Goal: Task Accomplishment & Management: Complete application form

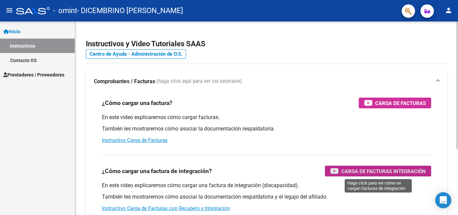
click at [346, 170] on span "Carga de Facturas Integración" at bounding box center [383, 171] width 85 height 8
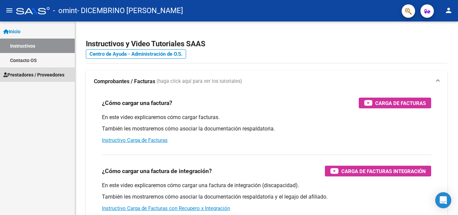
click at [40, 73] on span "Prestadores / Proveedores" at bounding box center [33, 74] width 61 height 7
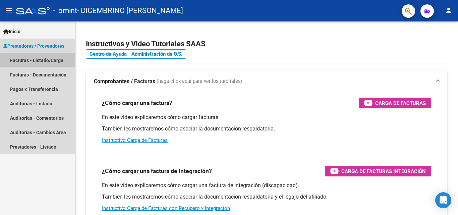
click at [40, 58] on link "Facturas - Listado/Carga" at bounding box center [37, 60] width 75 height 14
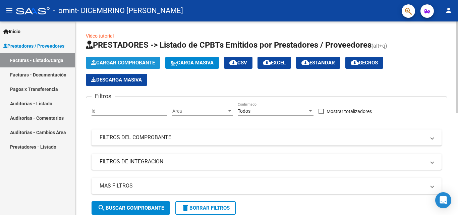
click at [113, 61] on span "Cargar Comprobante" at bounding box center [123, 63] width 64 height 6
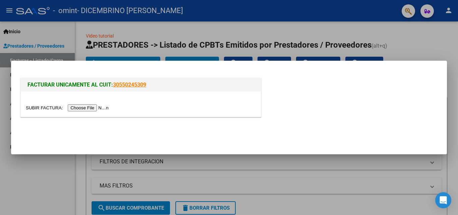
click at [94, 108] on input "file" at bounding box center [68, 107] width 85 height 7
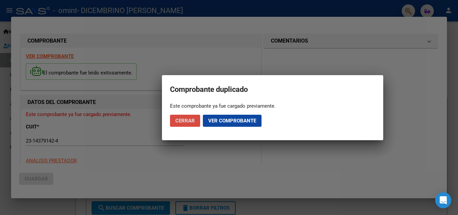
click at [194, 119] on span "Cerrar" at bounding box center [184, 121] width 19 height 6
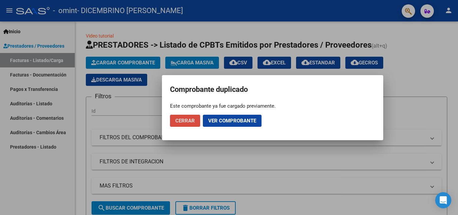
click at [194, 119] on span "Cerrar" at bounding box center [184, 121] width 19 height 6
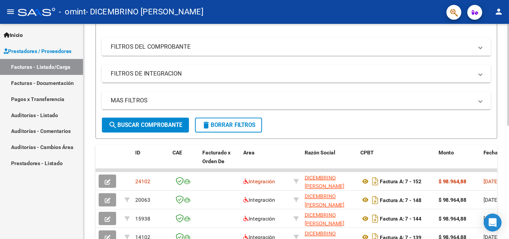
scroll to position [96, 0]
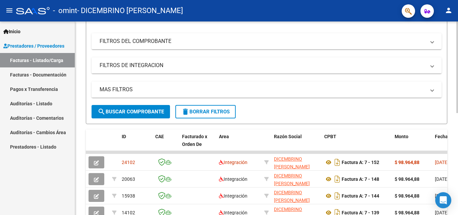
click at [458, 133] on div at bounding box center [458, 114] width 2 height 92
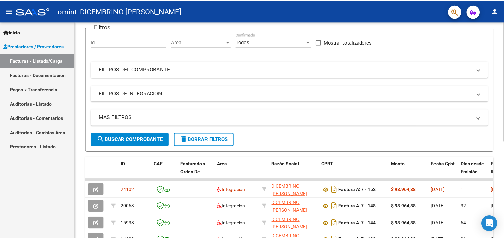
scroll to position [54, 0]
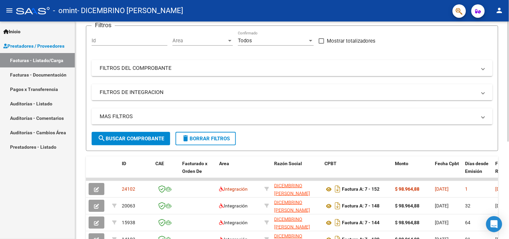
click at [458, 133] on div at bounding box center [509, 112] width 2 height 120
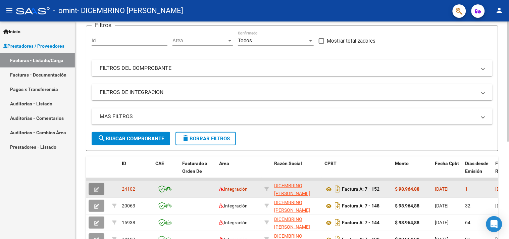
click at [96, 190] on icon "button" at bounding box center [96, 189] width 5 height 5
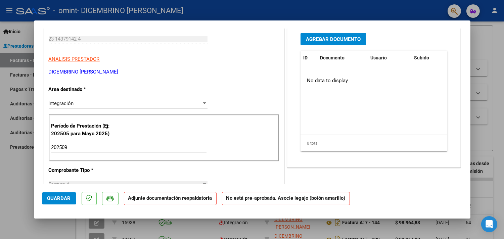
scroll to position [85, 0]
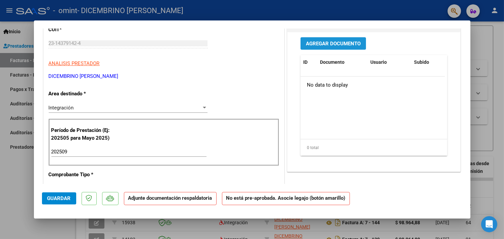
click at [343, 44] on span "Agregar Documento" at bounding box center [333, 44] width 55 height 6
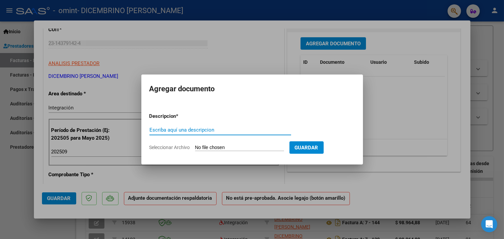
click at [169, 127] on input "Escriba aquí una descripcion" at bounding box center [220, 130] width 142 height 6
type input "Planilla de asistencia"
click at [165, 147] on span "Seleccionar Archivo" at bounding box center [169, 147] width 41 height 5
click at [195, 147] on input "Seleccionar Archivo" at bounding box center [239, 148] width 89 height 6
type input "C:\fakepath\Asist Septiembre Bautista Gomez Galeano.pdf"
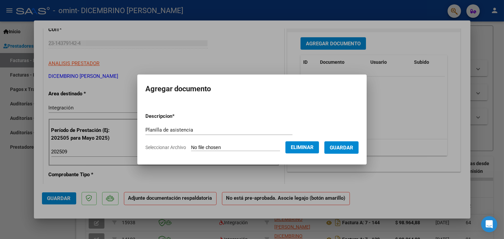
click at [347, 150] on button "Guardar" at bounding box center [341, 147] width 34 height 12
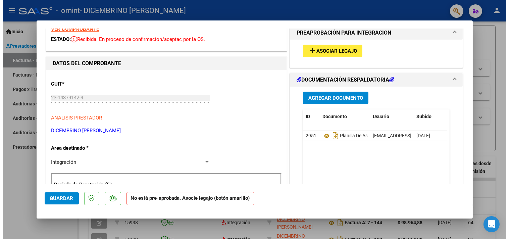
scroll to position [29, 0]
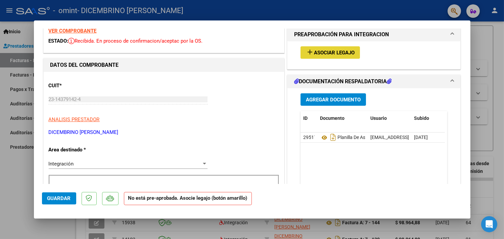
click at [320, 53] on span "Asociar Legajo" at bounding box center [334, 53] width 41 height 6
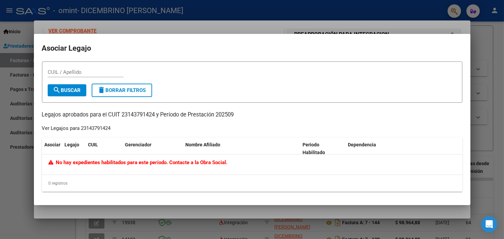
click at [458, 50] on div at bounding box center [252, 119] width 504 height 239
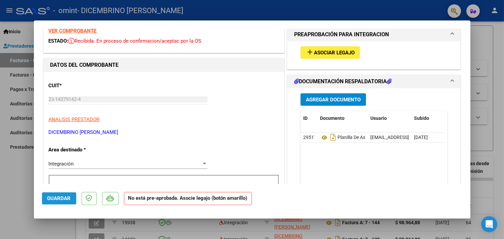
click at [60, 200] on span "Guardar" at bounding box center [58, 198] width 23 height 6
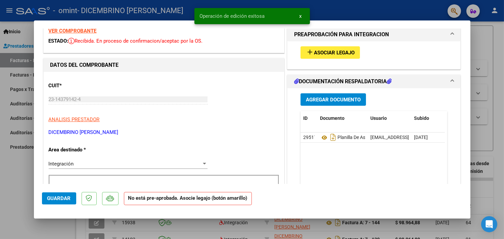
click at [458, 100] on div at bounding box center [252, 119] width 504 height 239
